Goal: Task Accomplishment & Management: Manage account settings

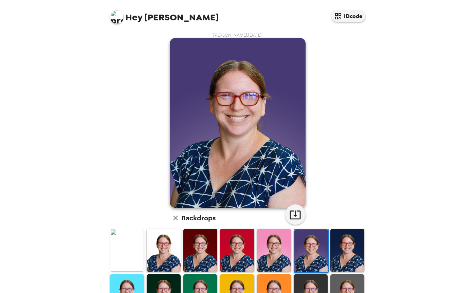
scroll to position [119, 0]
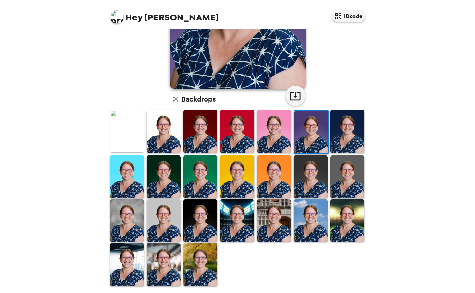
click at [64, 254] on div "Hey [PERSON_NAME] IDcode [PERSON_NAME] , [DATE] Backdrops" at bounding box center [237, 146] width 475 height 293
click at [161, 217] on img at bounding box center [164, 220] width 34 height 42
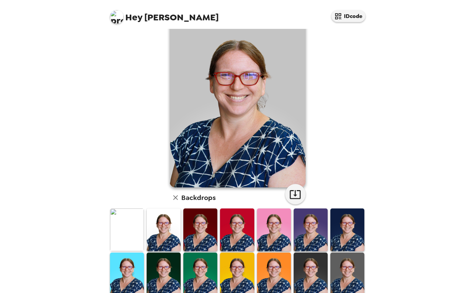
scroll to position [0, 0]
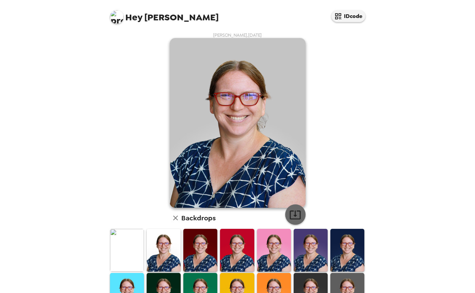
click at [289, 212] on icon "button" at bounding box center [295, 215] width 12 height 12
click at [62, 255] on div "Hey [PERSON_NAME] IDcode [PERSON_NAME] , [DATE] Backdrops" at bounding box center [237, 146] width 475 height 293
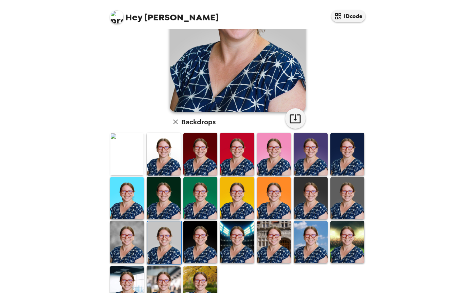
scroll to position [119, 0]
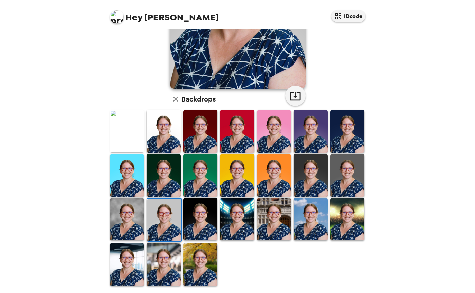
click at [191, 255] on img at bounding box center [200, 264] width 34 height 42
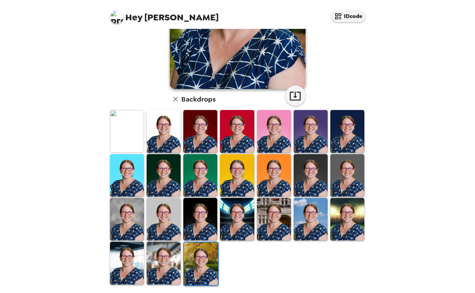
scroll to position [0, 0]
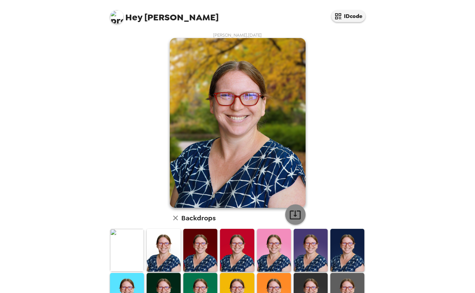
click at [292, 218] on icon "button" at bounding box center [295, 215] width 12 height 12
click at [69, 243] on div "Hey [PERSON_NAME] IDcode [PERSON_NAME] , [DATE] Backdrops" at bounding box center [237, 146] width 475 height 293
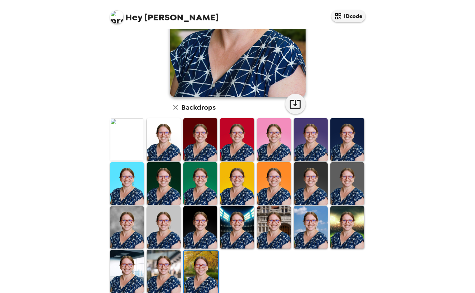
scroll to position [119, 0]
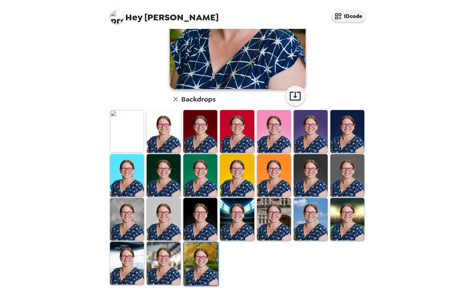
click at [205, 175] on img at bounding box center [200, 175] width 34 height 42
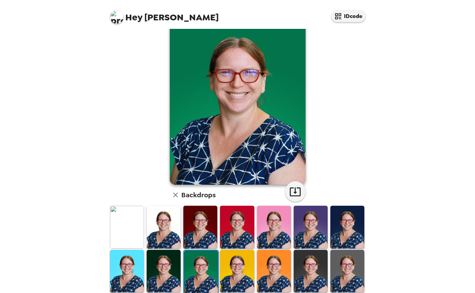
scroll to position [17, 0]
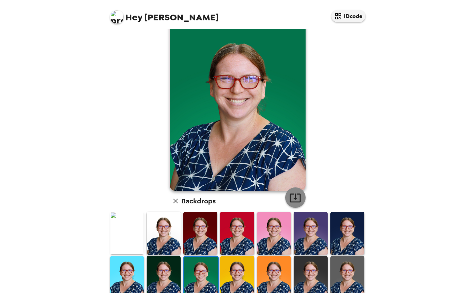
click at [289, 196] on icon "button" at bounding box center [295, 198] width 12 height 12
click at [66, 243] on div "Hey [PERSON_NAME] IDcode [PERSON_NAME] , [DATE] Backdrops" at bounding box center [237, 146] width 475 height 293
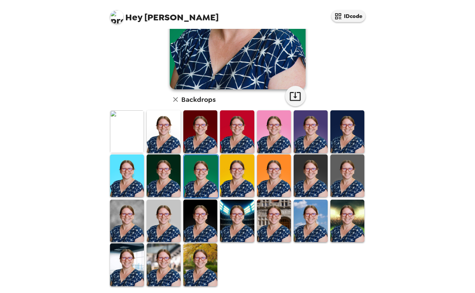
scroll to position [119, 0]
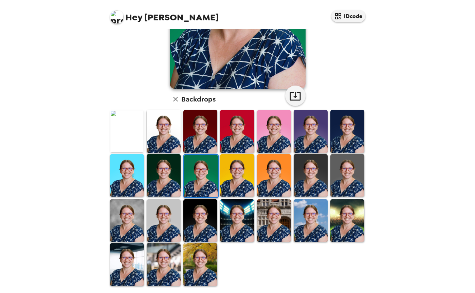
click at [120, 129] on img at bounding box center [127, 131] width 34 height 42
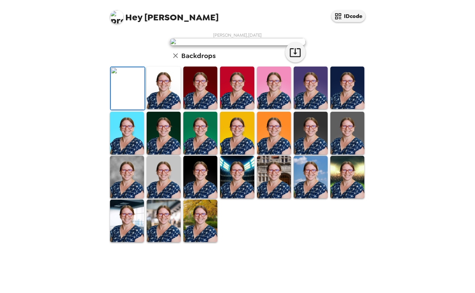
scroll to position [0, 0]
click at [294, 58] on icon "button" at bounding box center [295, 53] width 12 height 12
click at [46, 266] on div "Hey [PERSON_NAME] IDcode [PERSON_NAME] , [DATE] Backdrops" at bounding box center [237, 146] width 475 height 293
